Goal: Transaction & Acquisition: Subscribe to service/newsletter

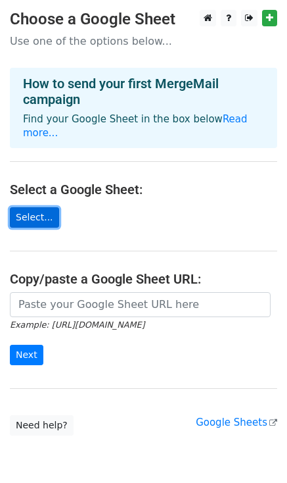
click at [34, 207] on link "Select..." at bounding box center [34, 217] width 49 height 20
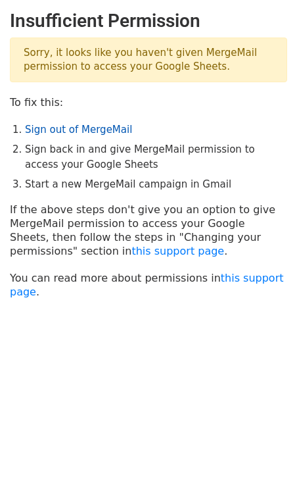
click at [100, 128] on link "Sign out of MergeMail" at bounding box center [78, 130] width 107 height 12
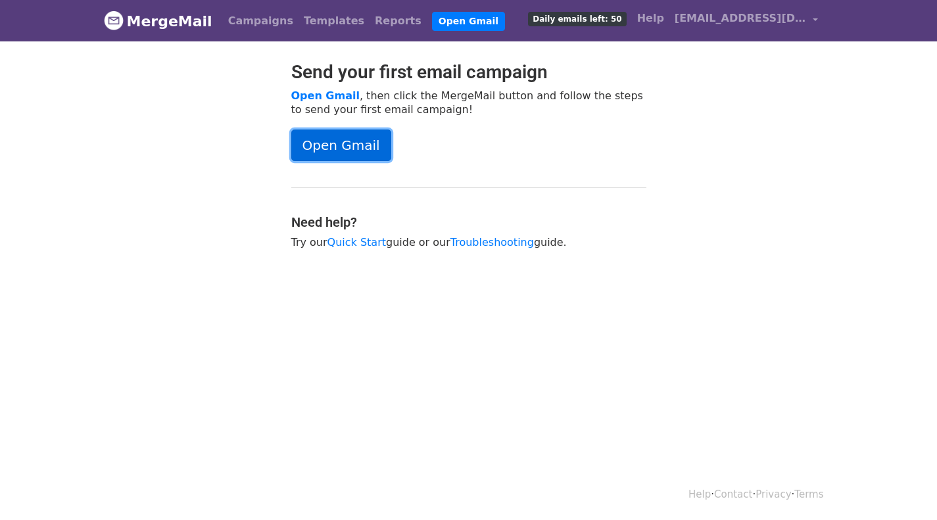
click at [337, 144] on link "Open Gmail" at bounding box center [341, 146] width 100 height 32
click at [626, 19] on span "Daily emails left: 50" at bounding box center [577, 19] width 98 height 14
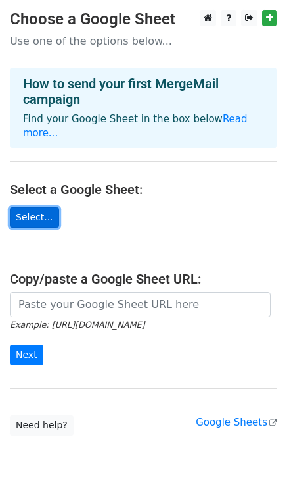
click at [32, 208] on link "Select..." at bounding box center [34, 217] width 49 height 20
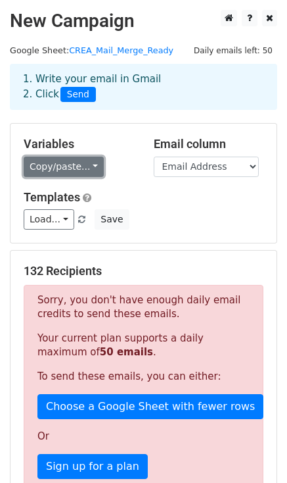
click at [87, 166] on link "Copy/paste..." at bounding box center [64, 166] width 80 height 20
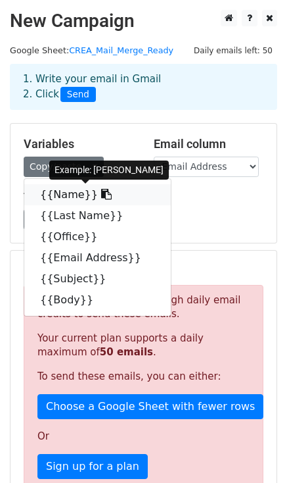
click at [60, 195] on link "{{Name}}" at bounding box center [97, 194] width 147 height 21
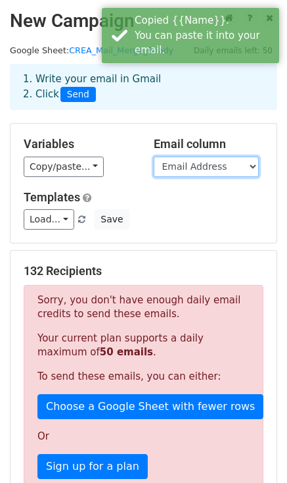
click at [205, 166] on select "Name Last Name Office Email Address Subject Body" at bounding box center [206, 166] width 105 height 20
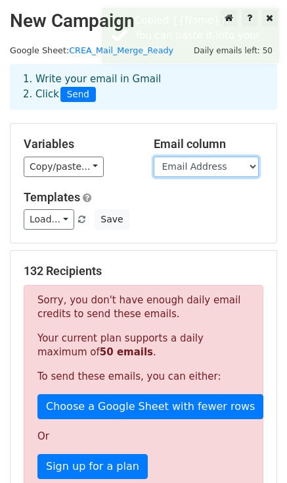
click at [154, 156] on select "Name Last Name Office Email Address Subject Body" at bounding box center [206, 166] width 105 height 20
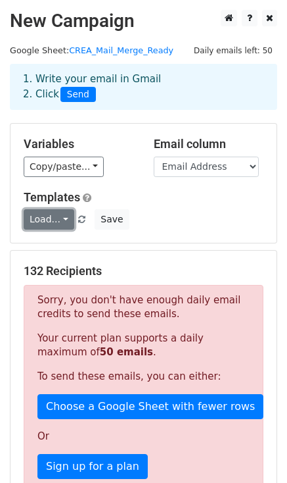
click at [60, 218] on link "Load..." at bounding box center [49, 219] width 51 height 20
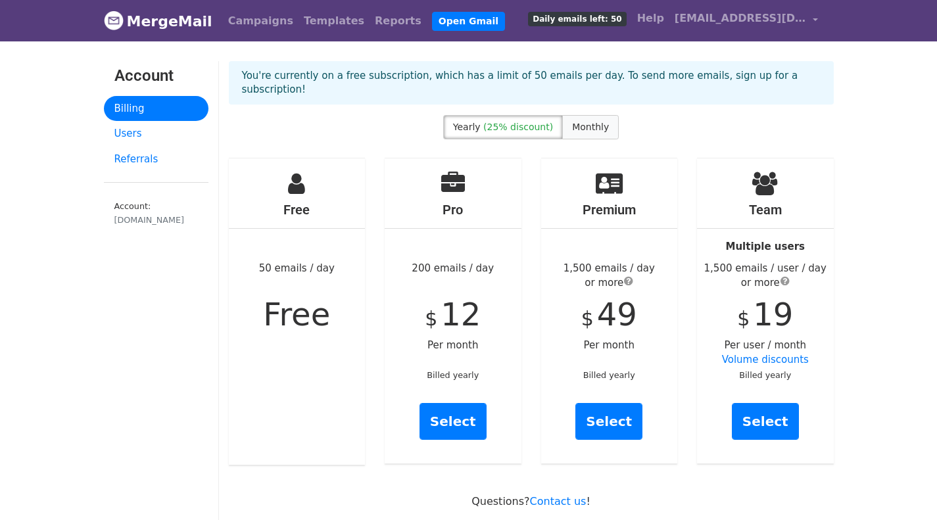
click at [586, 122] on span "Monthly" at bounding box center [590, 127] width 37 height 11
click at [517, 122] on span "(25% discount)" at bounding box center [518, 127] width 70 height 11
